Goal: Task Accomplishment & Management: Use online tool/utility

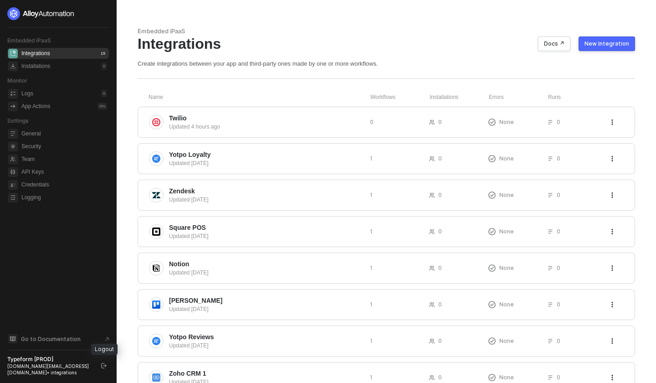
click at [103, 366] on icon "logout" at bounding box center [103, 364] width 5 height 5
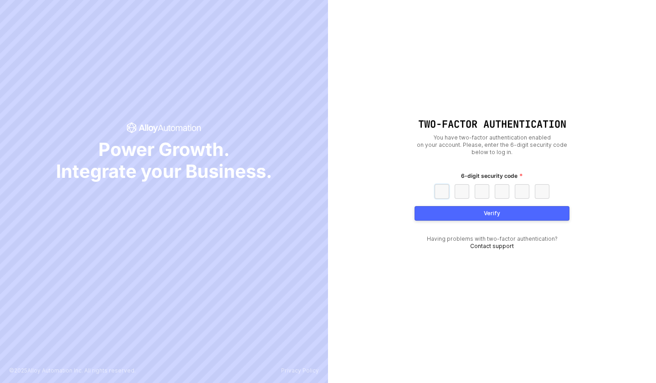
paste input "9"
type input "9"
type input "0"
type input "1"
type input "4"
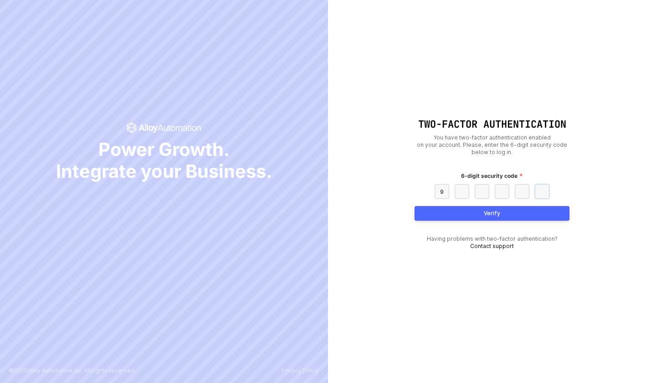
type input "2"
type input "4"
click at [502, 214] on button "Verify" at bounding box center [491, 213] width 155 height 15
